Goal: Information Seeking & Learning: Learn about a topic

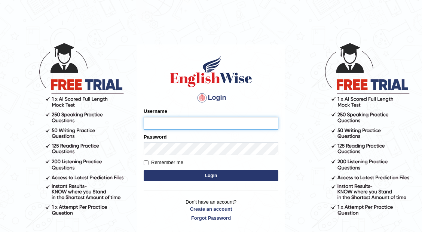
type input "JeromeGo"
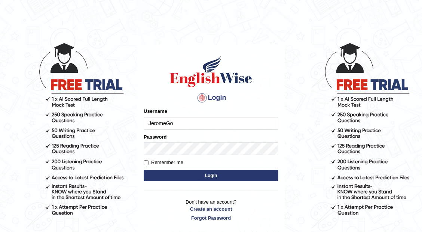
click at [149, 164] on label "Remember me" at bounding box center [164, 162] width 40 height 7
click at [149, 164] on input "Remember me" at bounding box center [146, 163] width 5 height 5
checkbox input "true"
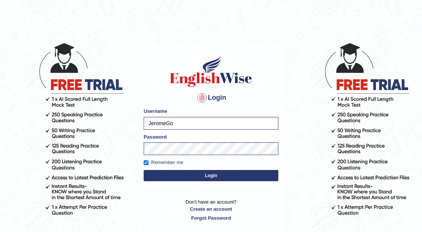
click at [177, 179] on button "Login" at bounding box center [211, 175] width 135 height 11
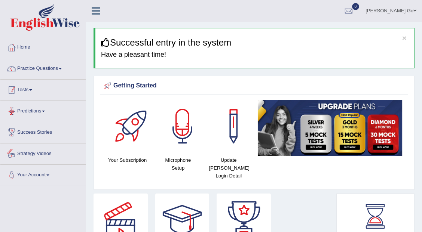
click at [50, 71] on link "Practice Questions" at bounding box center [42, 67] width 85 height 19
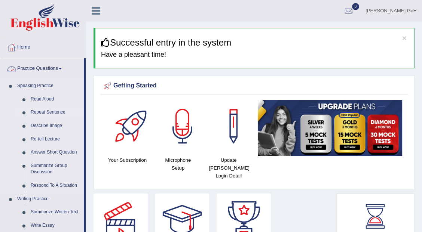
click at [58, 115] on link "Repeat Sentence" at bounding box center [55, 112] width 57 height 13
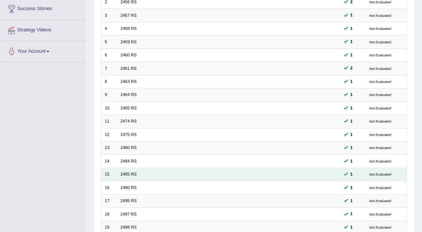
scroll to position [195, 0]
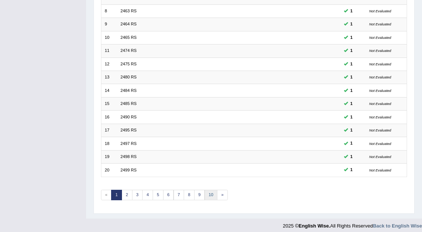
click at [205, 191] on link "10" at bounding box center [211, 195] width 13 height 10
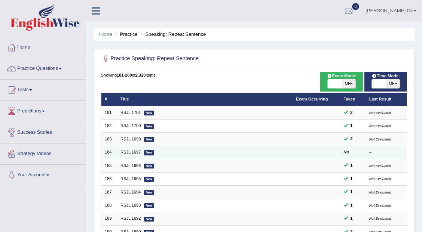
click at [134, 151] on link "RSJL 1697" at bounding box center [131, 152] width 20 height 4
